Goal: Transaction & Acquisition: Purchase product/service

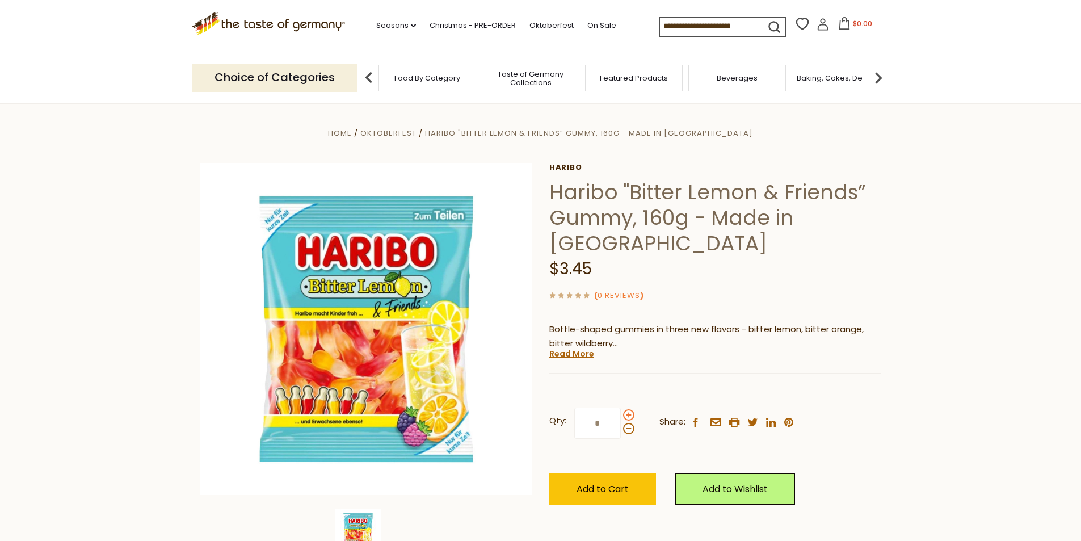
click at [630, 414] on span at bounding box center [628, 414] width 11 height 11
click at [621, 414] on input "*" at bounding box center [597, 423] width 47 height 31
click at [630, 414] on span at bounding box center [628, 414] width 11 height 11
click at [621, 414] on input "*" at bounding box center [597, 423] width 47 height 31
click at [630, 414] on span at bounding box center [628, 414] width 11 height 11
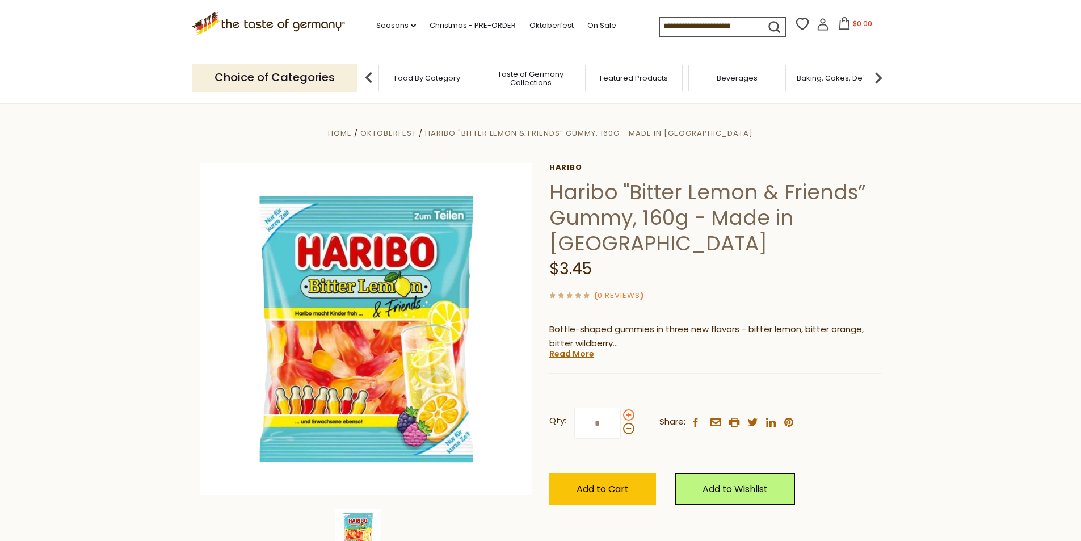
click at [621, 414] on input "*" at bounding box center [597, 423] width 47 height 31
click at [630, 414] on span at bounding box center [628, 414] width 11 height 11
click at [621, 414] on input "*" at bounding box center [597, 423] width 47 height 31
click at [628, 430] on span at bounding box center [628, 428] width 11 height 11
click at [621, 430] on input "*" at bounding box center [597, 423] width 47 height 31
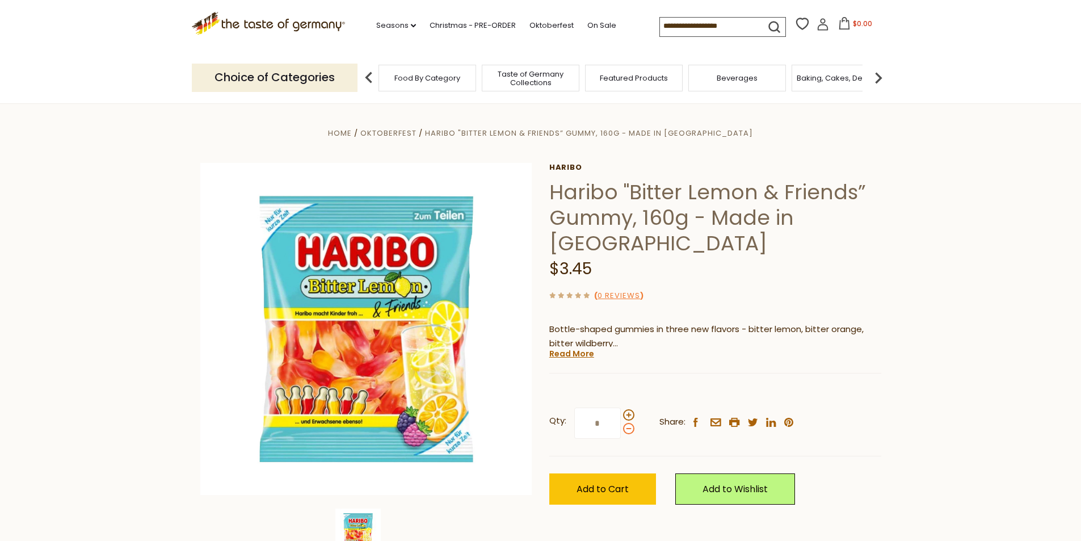
click at [628, 430] on span at bounding box center [628, 428] width 11 height 11
click at [621, 430] on input "*" at bounding box center [597, 423] width 47 height 31
type input "*"
click at [613, 488] on span "Add to Cart" at bounding box center [603, 489] width 52 height 13
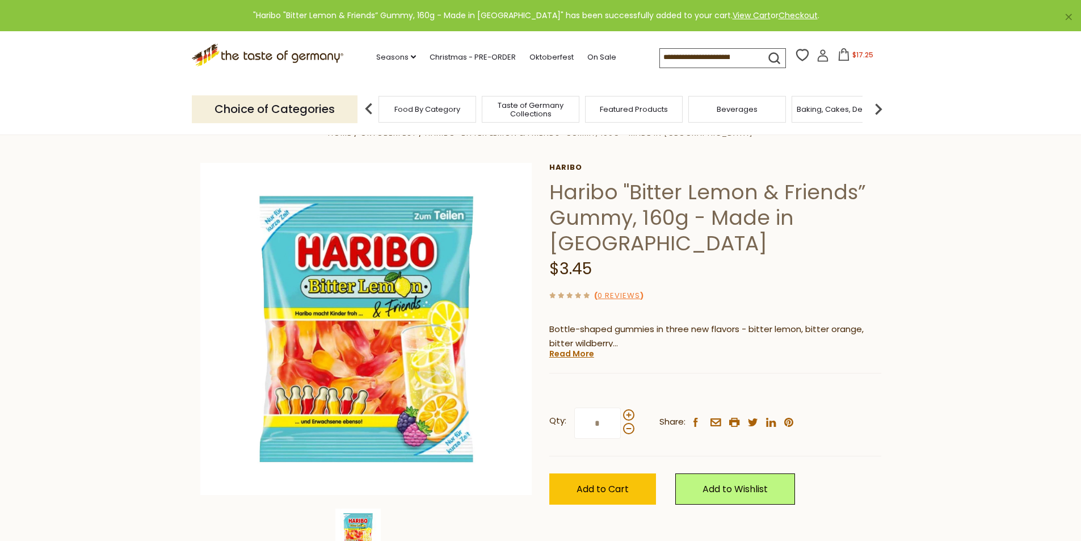
click at [853, 54] on span "$17.25" at bounding box center [863, 55] width 21 height 10
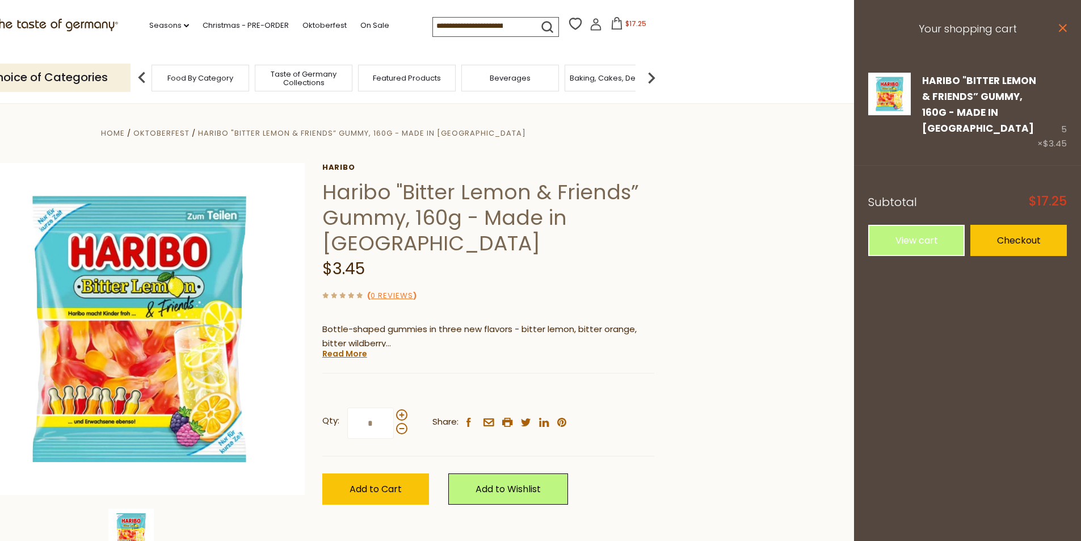
click at [1063, 24] on icon "close" at bounding box center [1063, 28] width 9 height 9
